Goal: Information Seeking & Learning: Learn about a topic

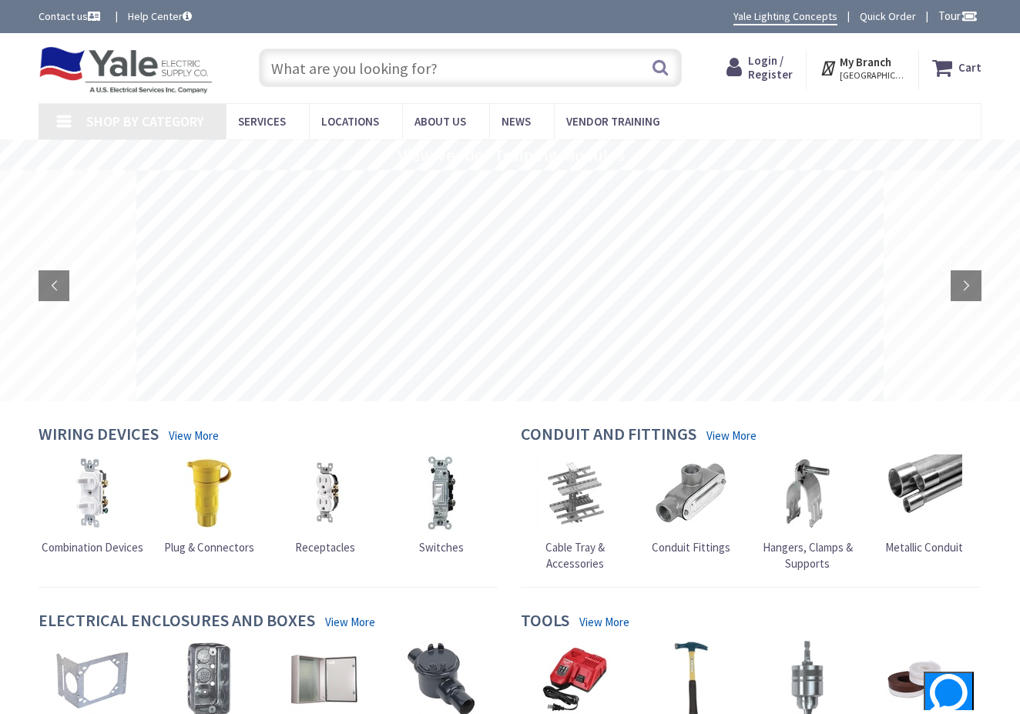
click at [427, 69] on input "text" at bounding box center [470, 68] width 423 height 39
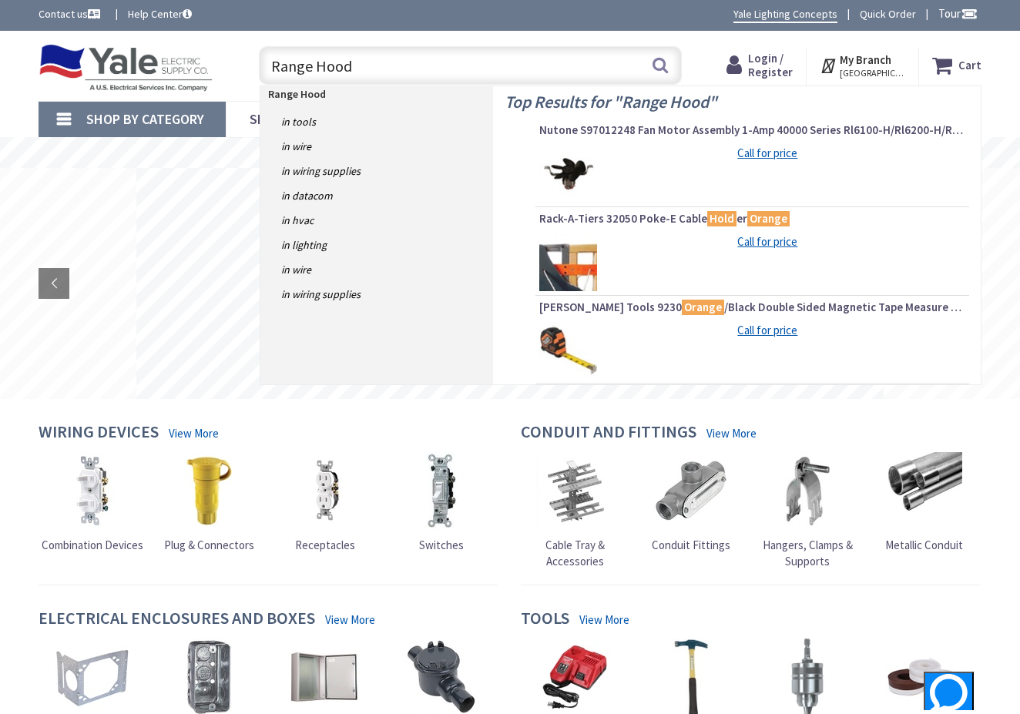
scroll to position [1, 0]
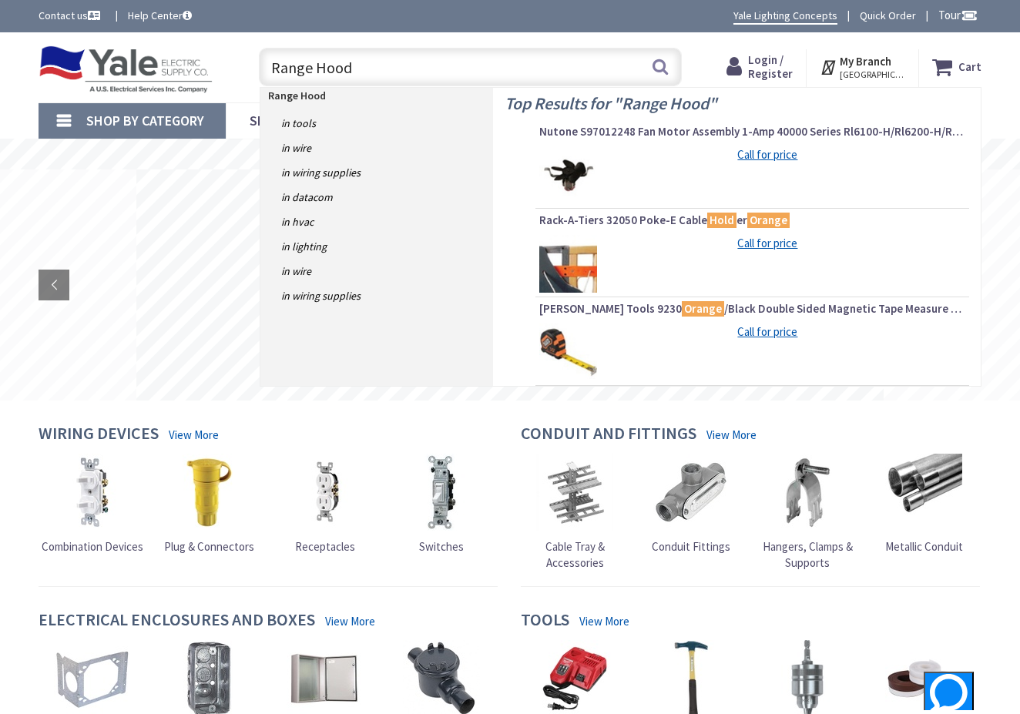
click at [876, 68] on strong "My Branch" at bounding box center [865, 61] width 52 height 15
click at [860, 73] on span "[GEOGRAPHIC_DATA], [GEOGRAPHIC_DATA]" at bounding box center [871, 75] width 65 height 12
click at [860, 62] on strong "My Branch" at bounding box center [865, 62] width 52 height 15
click at [898, 62] on span "My Branch BRIDGEWATER, NJ" at bounding box center [871, 68] width 65 height 28
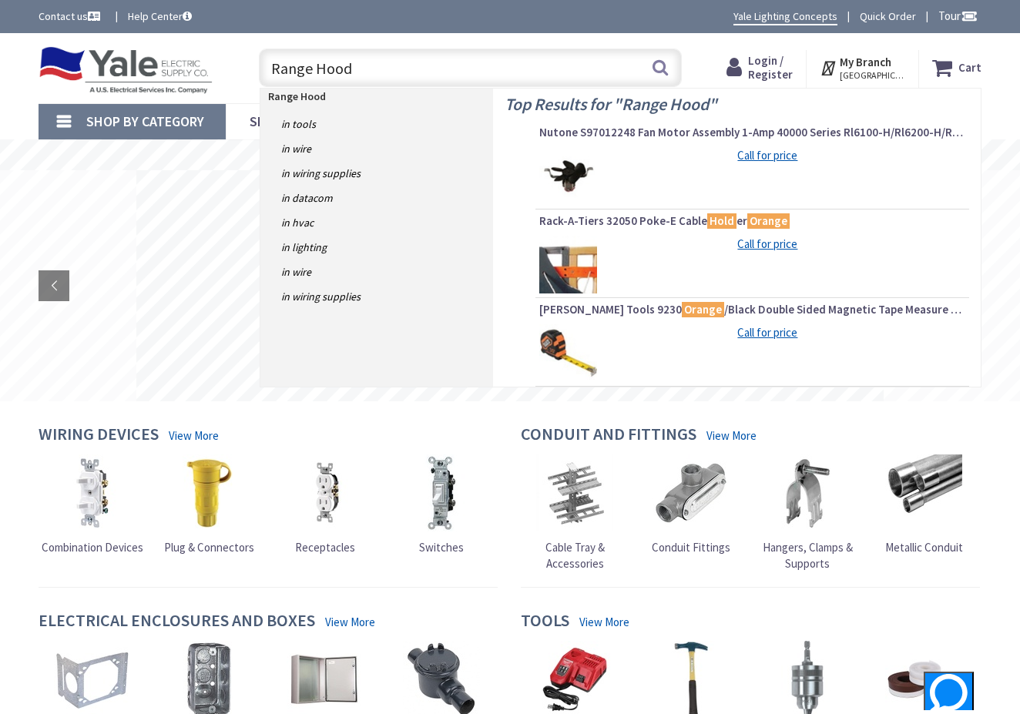
click at [831, 73] on icon at bounding box center [829, 68] width 20 height 28
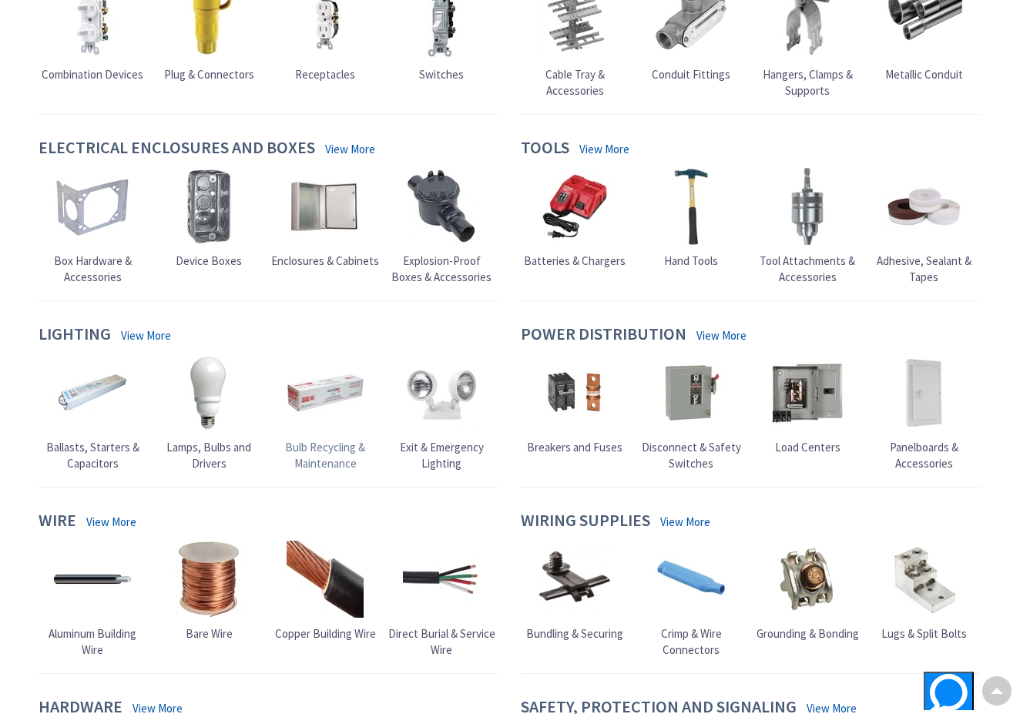
scroll to position [43, 0]
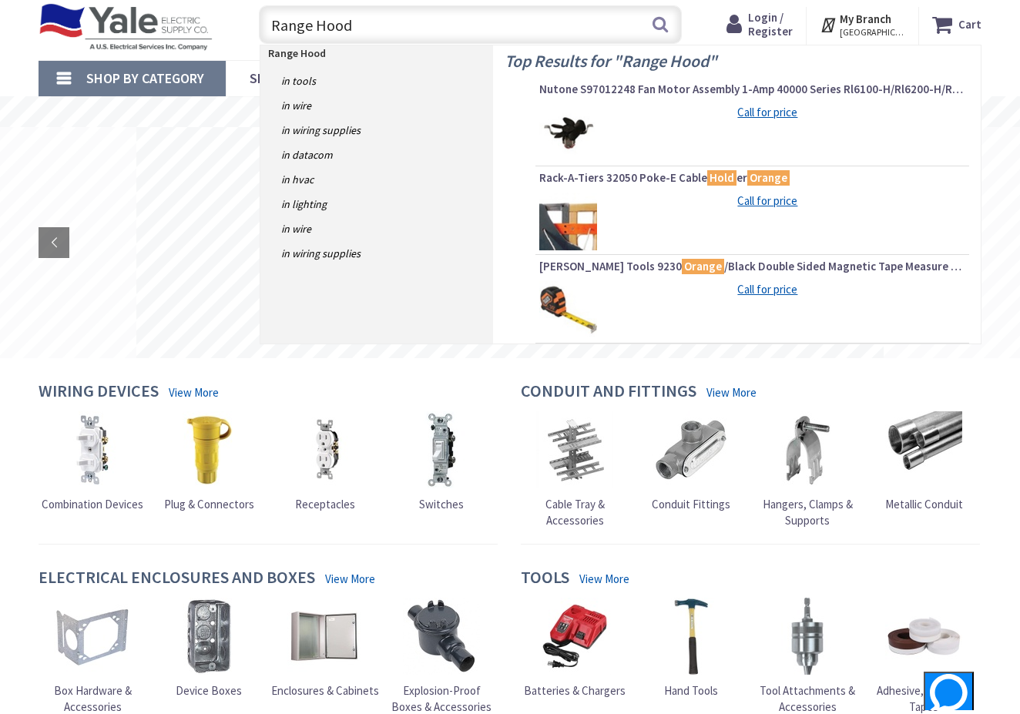
drag, startPoint x: 357, startPoint y: 25, endPoint x: 261, endPoint y: 33, distance: 96.6
click at [260, 33] on input "Range Hood" at bounding box center [470, 24] width 423 height 39
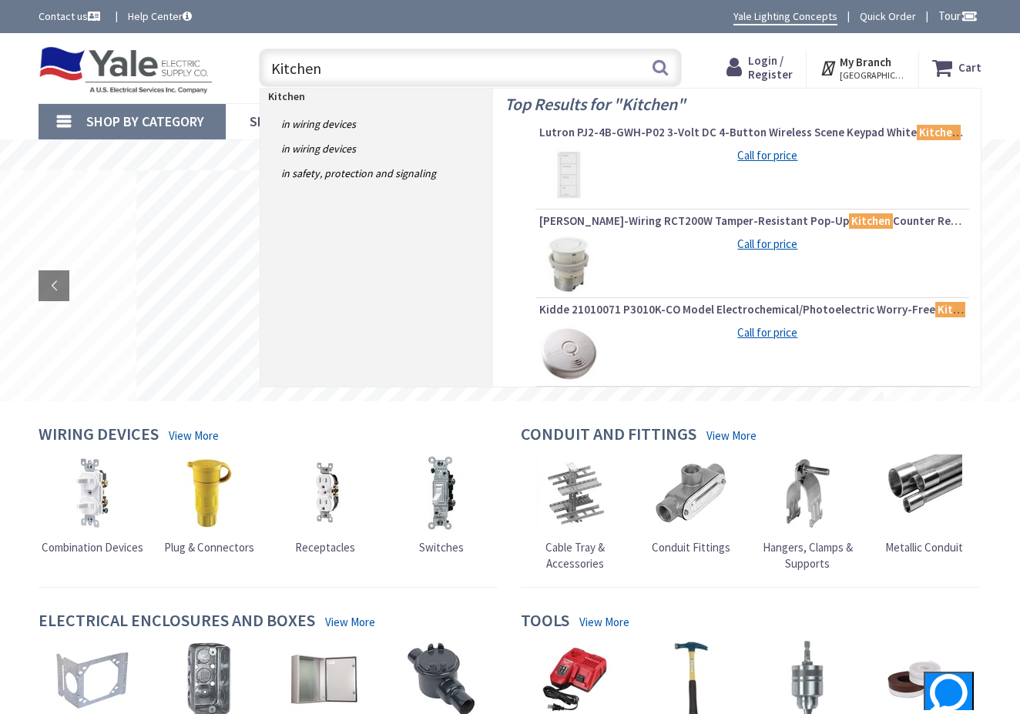
scroll to position [0, 0]
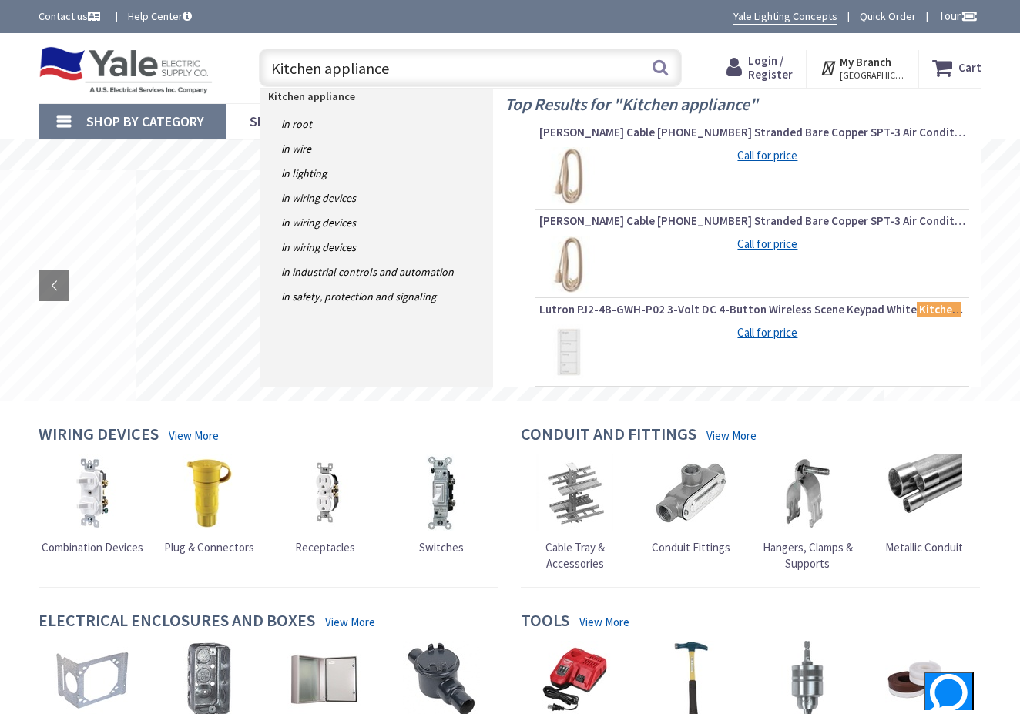
type input "Kitchen appliances"
